Goal: Contribute content

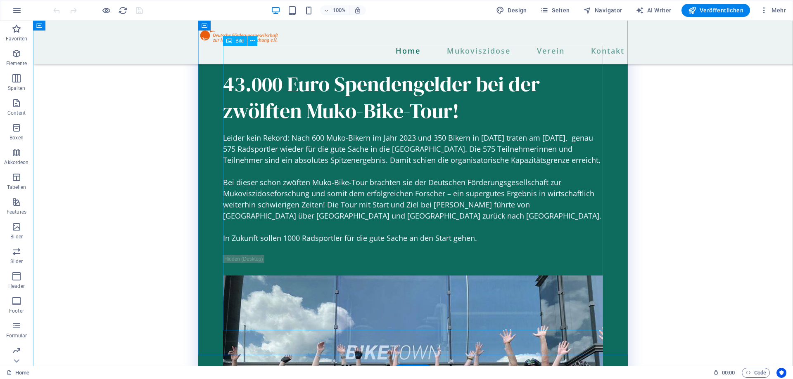
scroll to position [1263, 0]
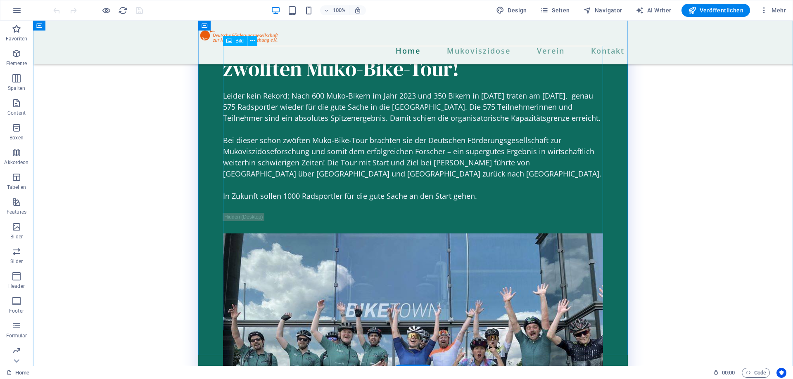
click at [527, 234] on figure at bounding box center [413, 376] width 380 height 285
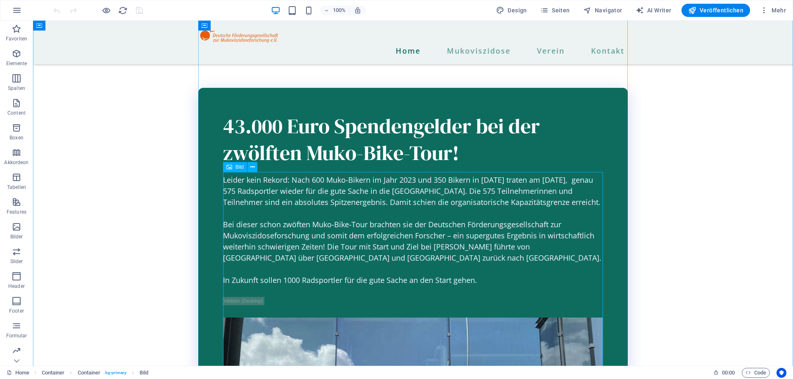
scroll to position [1137, 0]
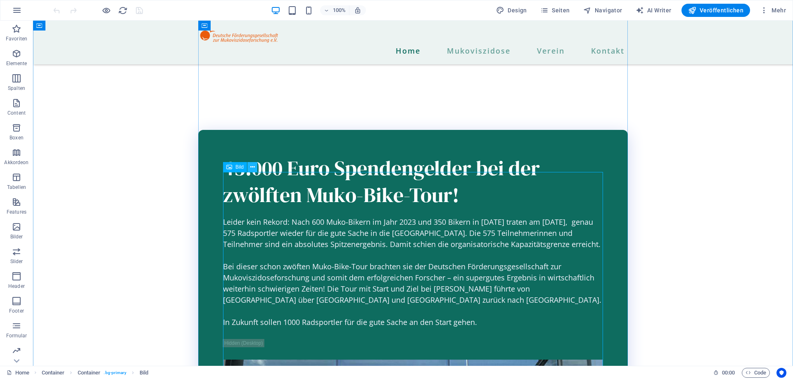
click at [254, 168] on icon at bounding box center [252, 167] width 5 height 9
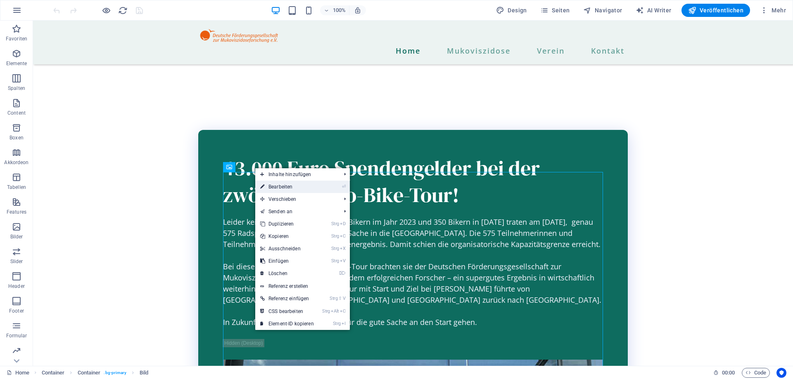
drag, startPoint x: 277, startPoint y: 187, endPoint x: 304, endPoint y: 247, distance: 65.8
click at [277, 187] on link "⏎ Bearbeiten" at bounding box center [287, 187] width 64 height 12
select select "%"
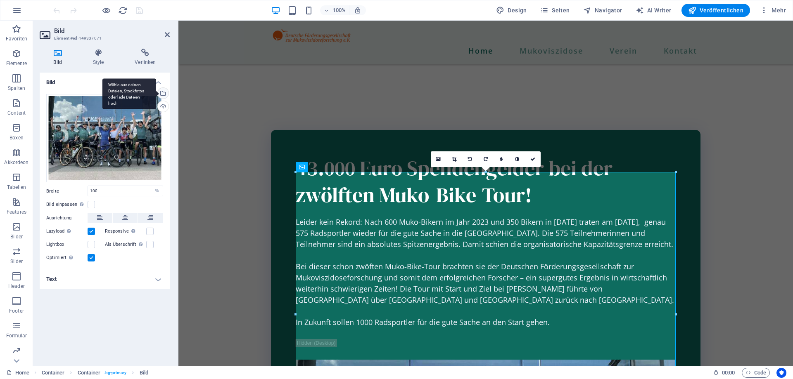
click at [163, 95] on div "Wähle aus deinen Dateien, Stockfotos oder lade Dateien hoch" at bounding box center [162, 94] width 12 height 12
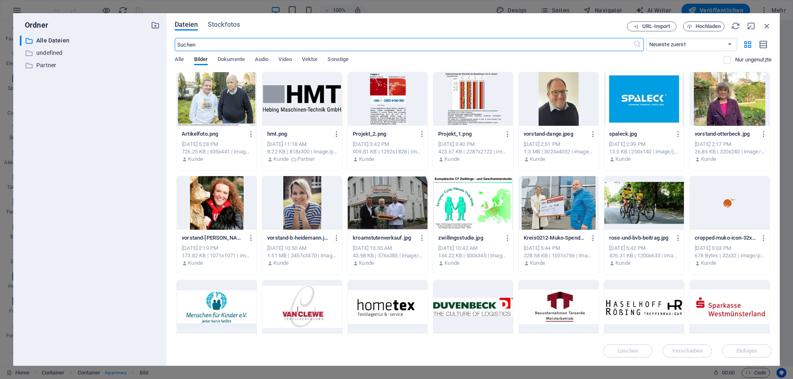
scroll to position [1159, 0]
click at [706, 25] on span "Hochladen" at bounding box center [708, 26] width 26 height 5
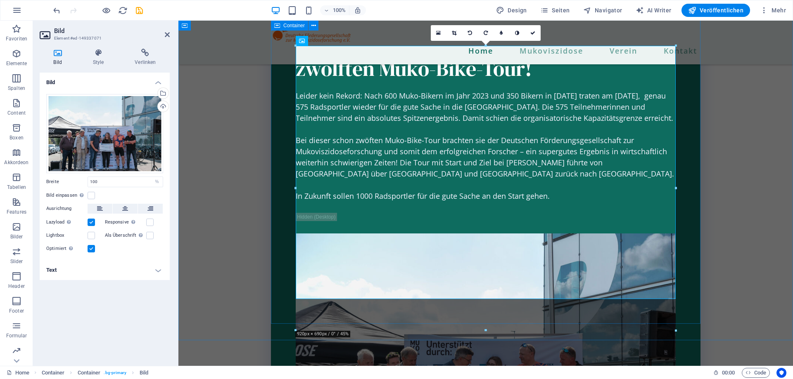
scroll to position [1221, 0]
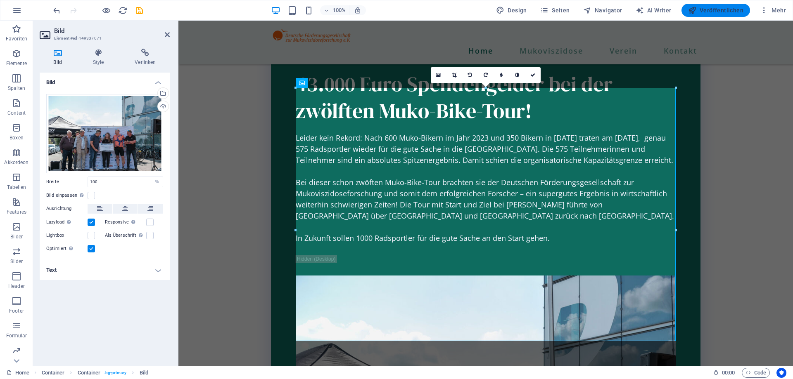
click at [719, 9] on span "Veröffentlichen" at bounding box center [715, 10] width 55 height 8
